Goal: Find specific page/section: Find specific page/section

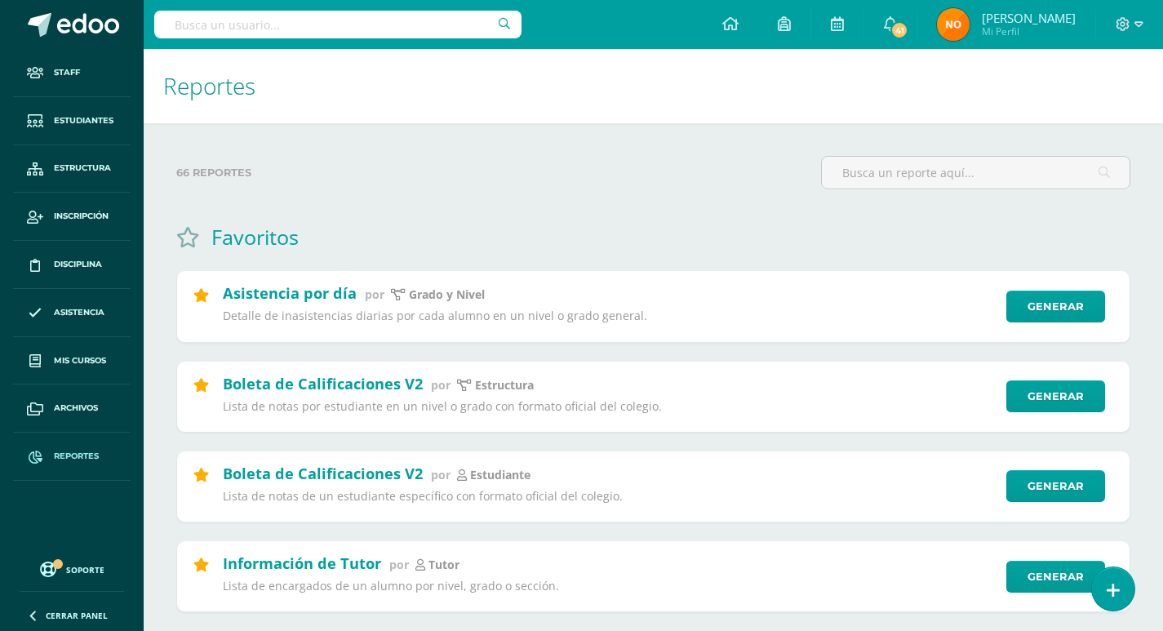
click at [207, 23] on input "text" at bounding box center [337, 25] width 367 height 28
type input "garc"
click at [66, 111] on link "Estudiantes" at bounding box center [72, 121] width 118 height 48
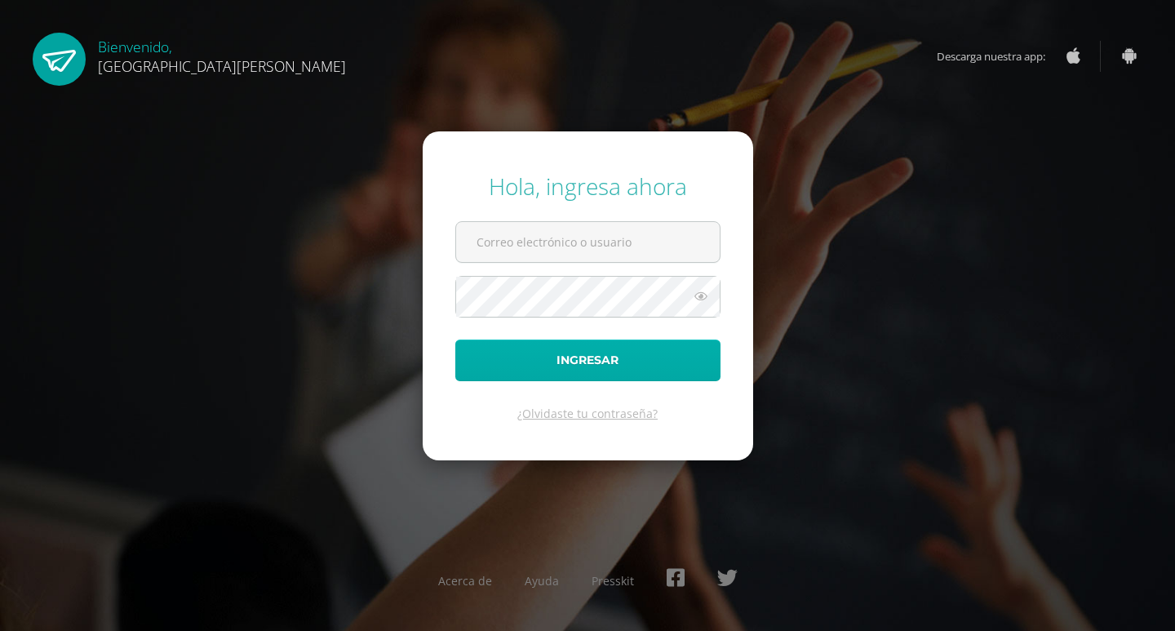
type input "[EMAIL_ADDRESS][DOMAIN_NAME]"
click at [603, 362] on button "Ingresar" at bounding box center [587, 360] width 265 height 42
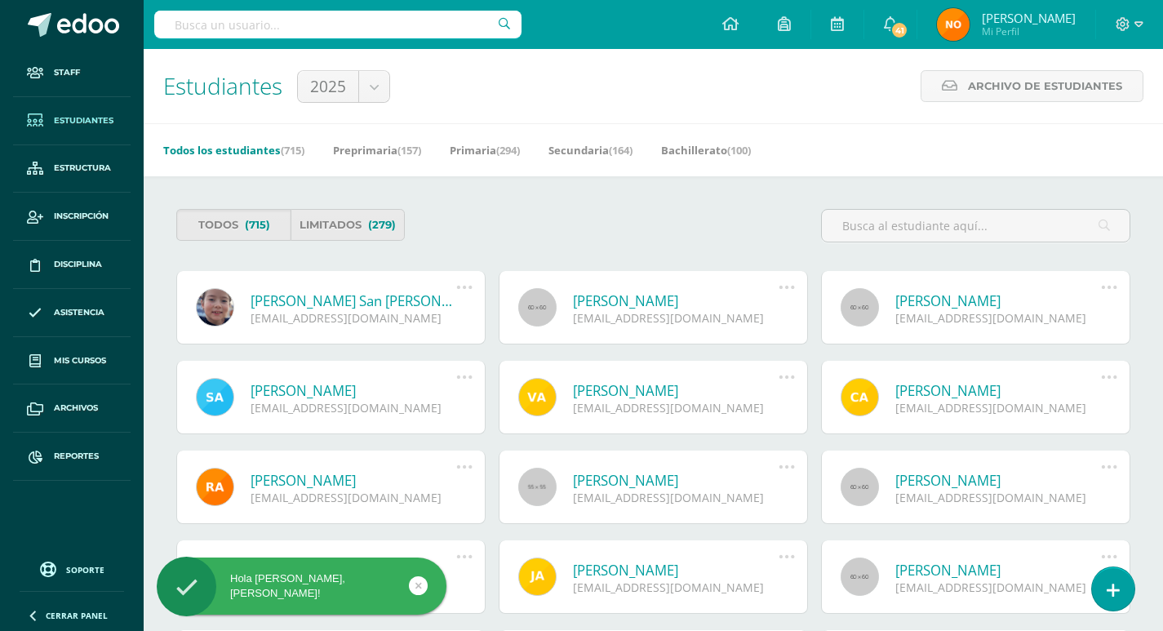
click at [188, 33] on input "text" at bounding box center [337, 25] width 367 height 28
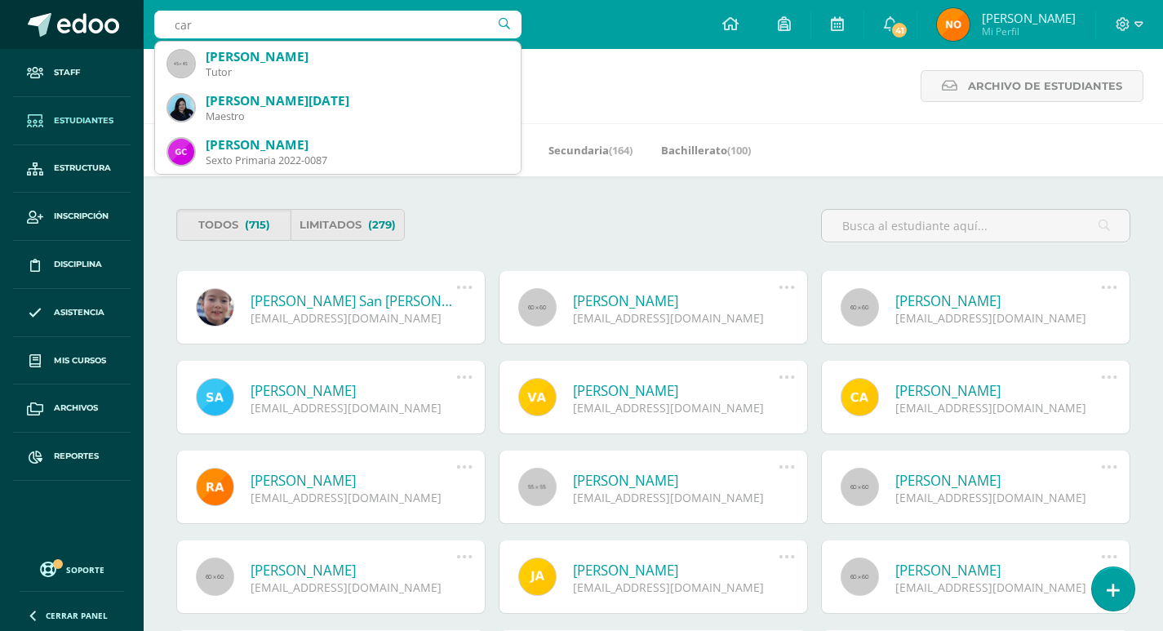
type input "car"
